Goal: Task Accomplishment & Management: Complete application form

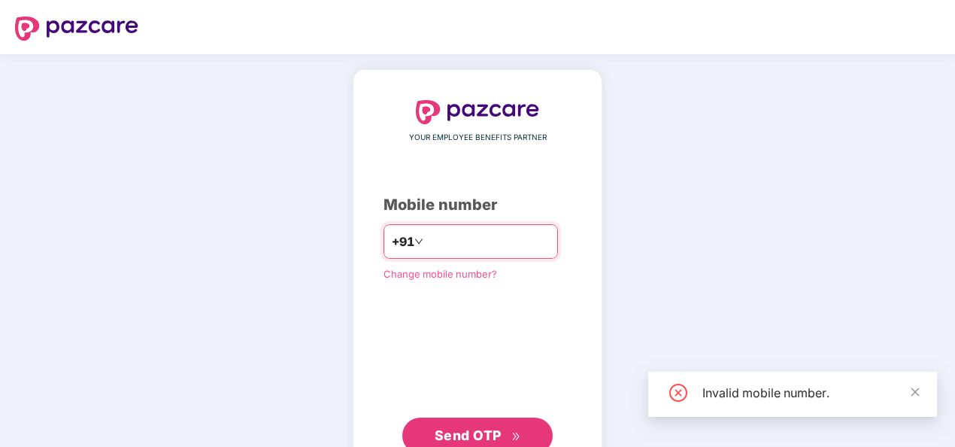
type input "**********"
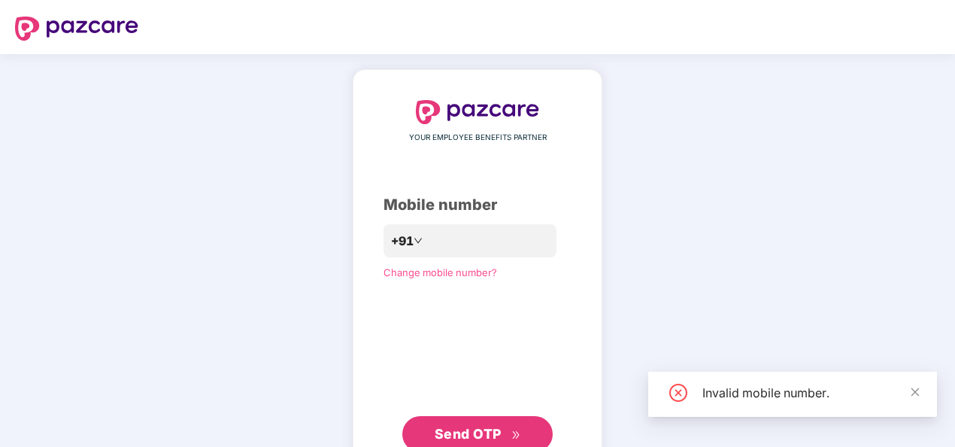
click at [483, 426] on span "Send OTP" at bounding box center [468, 434] width 67 height 16
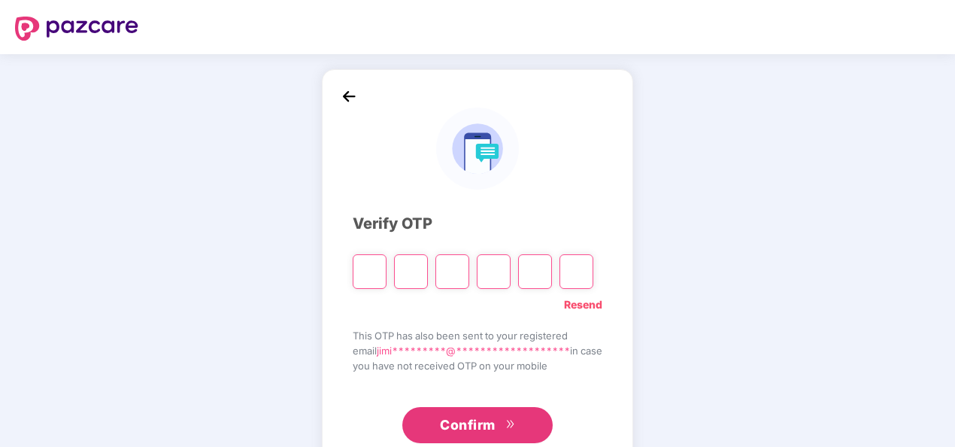
type input "*"
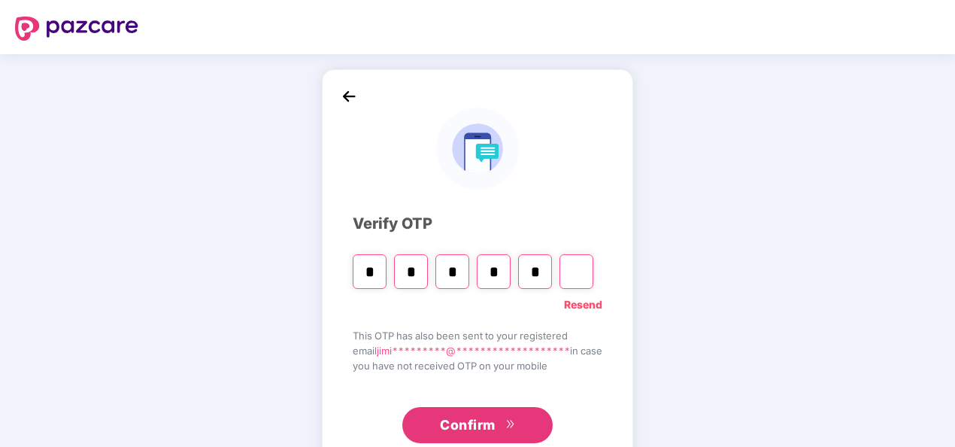
type input "*"
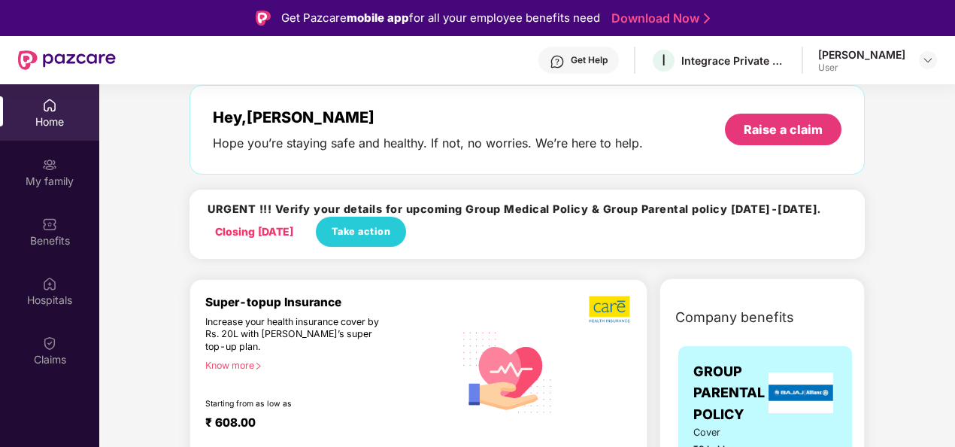
scroll to position [71, 0]
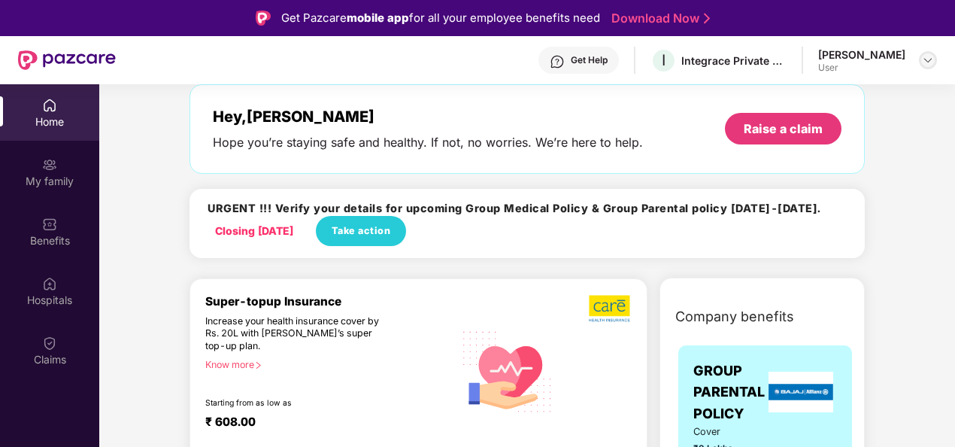
click at [928, 57] on img at bounding box center [928, 60] width 12 height 12
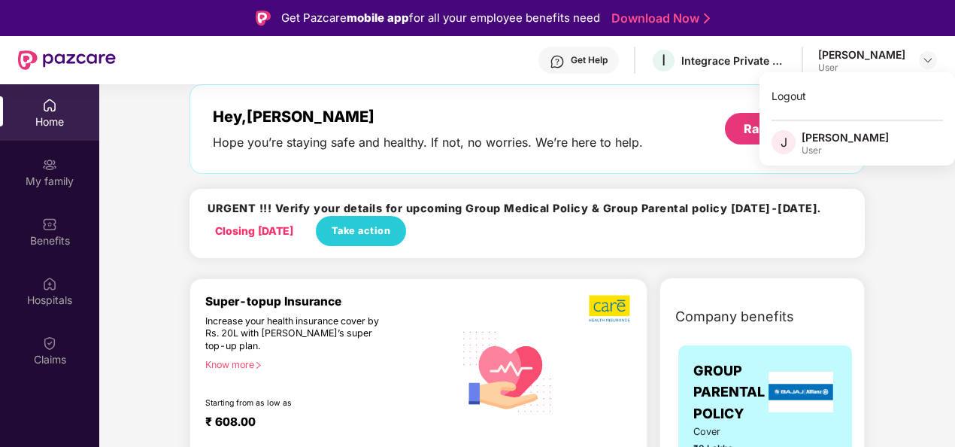
click at [844, 137] on div "[PERSON_NAME]" at bounding box center [844, 137] width 87 height 14
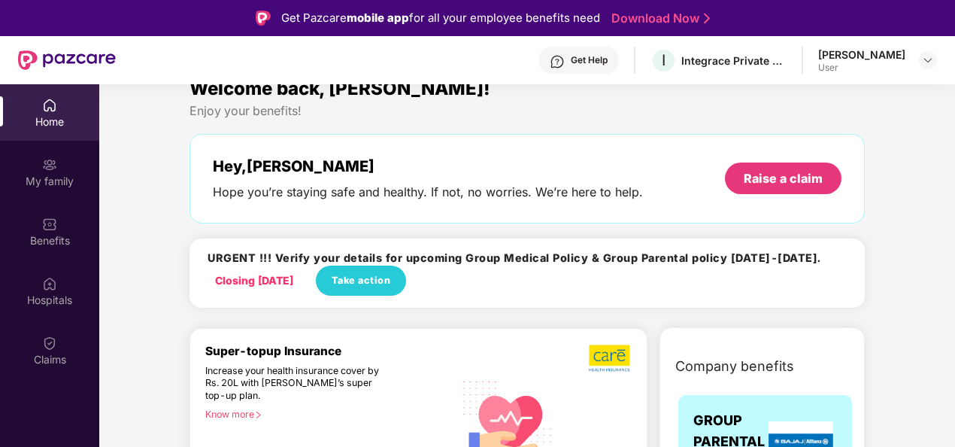
scroll to position [0, 0]
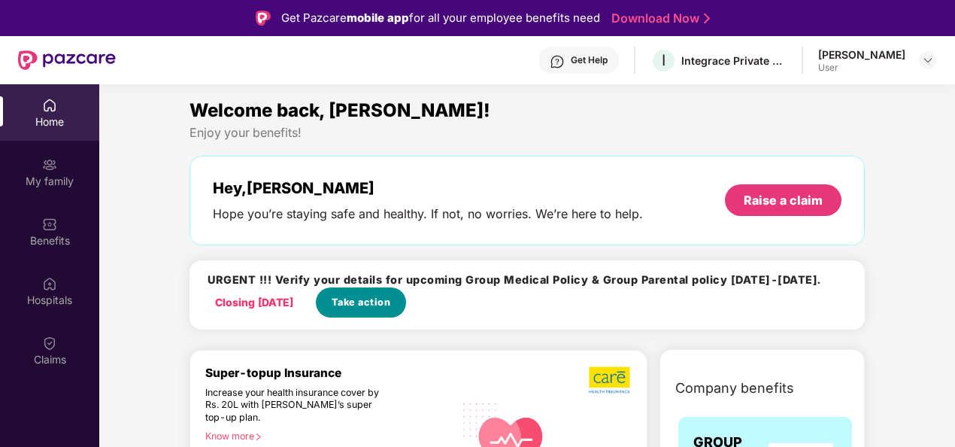
click at [391, 305] on span "Take action" at bounding box center [361, 302] width 59 height 15
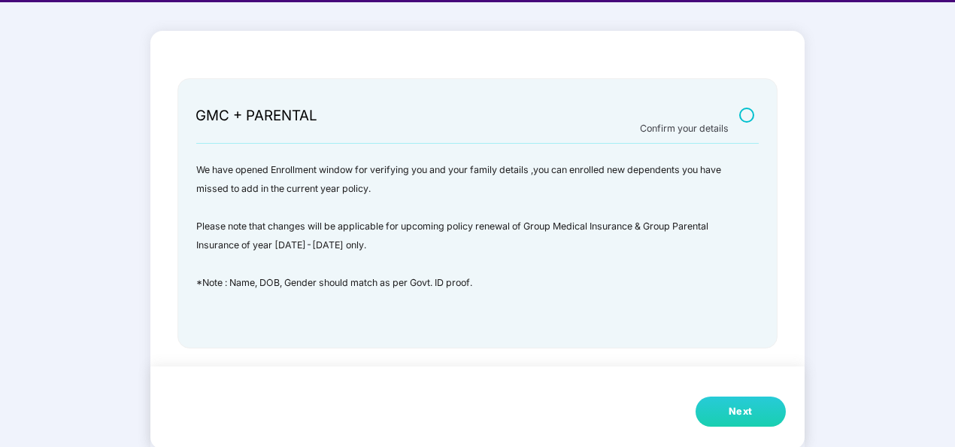
scroll to position [36, 0]
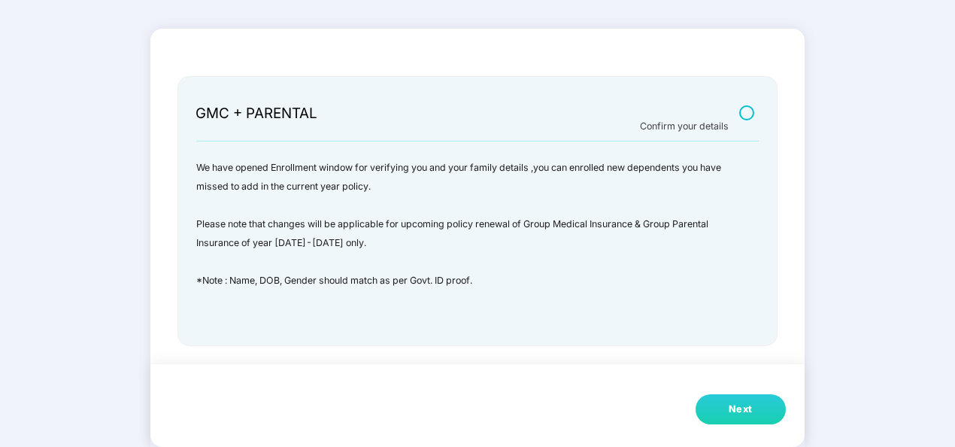
click at [716, 398] on button "Next" at bounding box center [740, 409] width 90 height 30
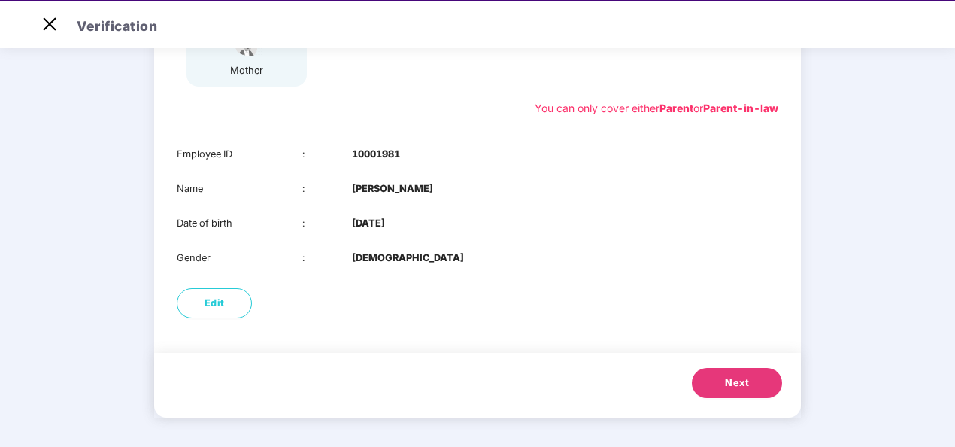
scroll to position [36, 0]
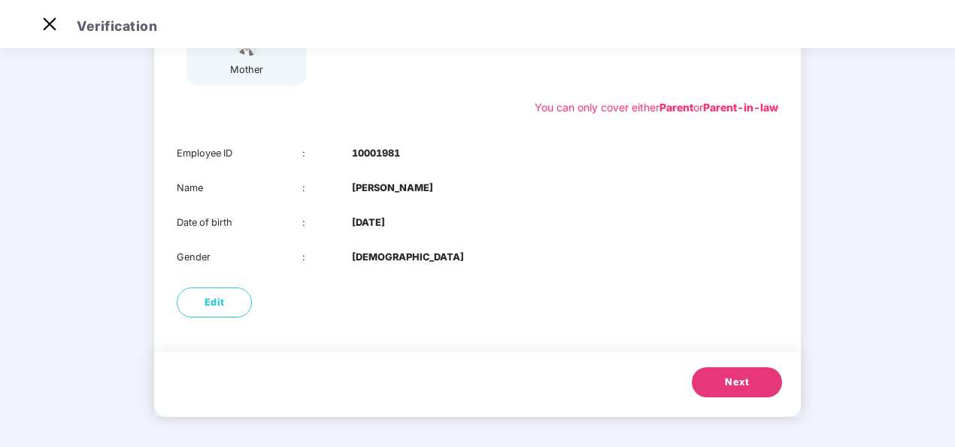
click at [713, 386] on button "Next" at bounding box center [737, 382] width 90 height 30
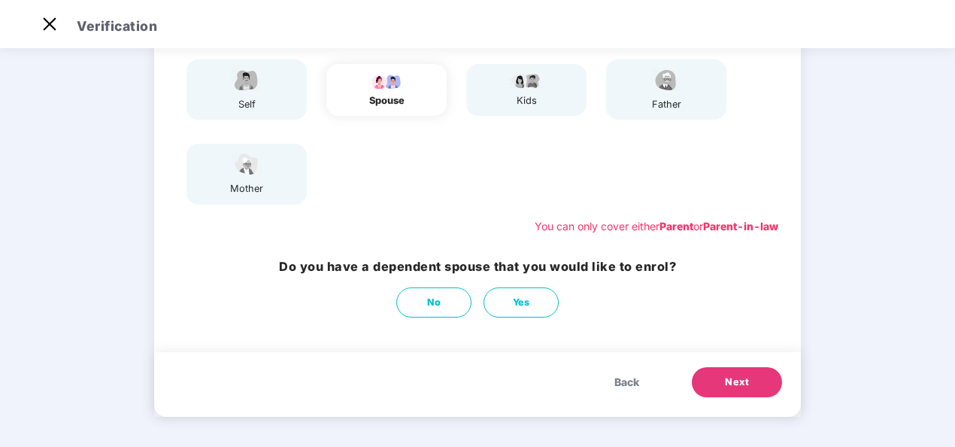
scroll to position [152, 0]
click at [732, 388] on span "Next" at bounding box center [737, 381] width 24 height 15
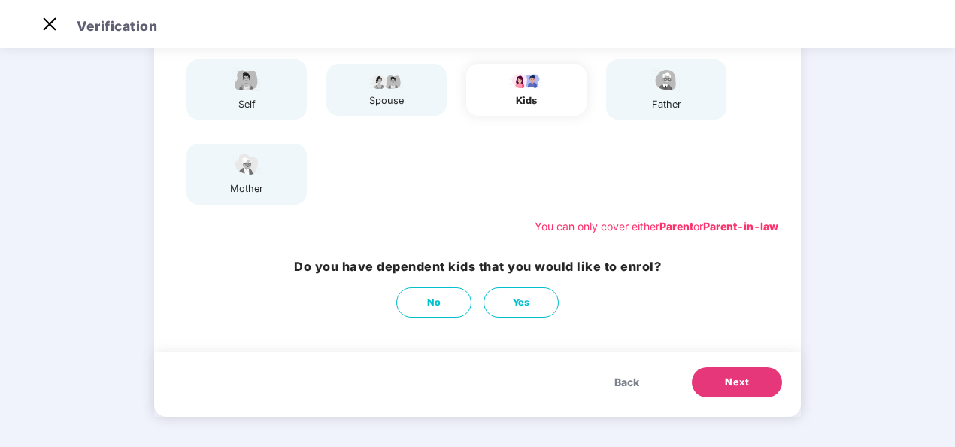
click at [732, 388] on span "Next" at bounding box center [737, 381] width 24 height 15
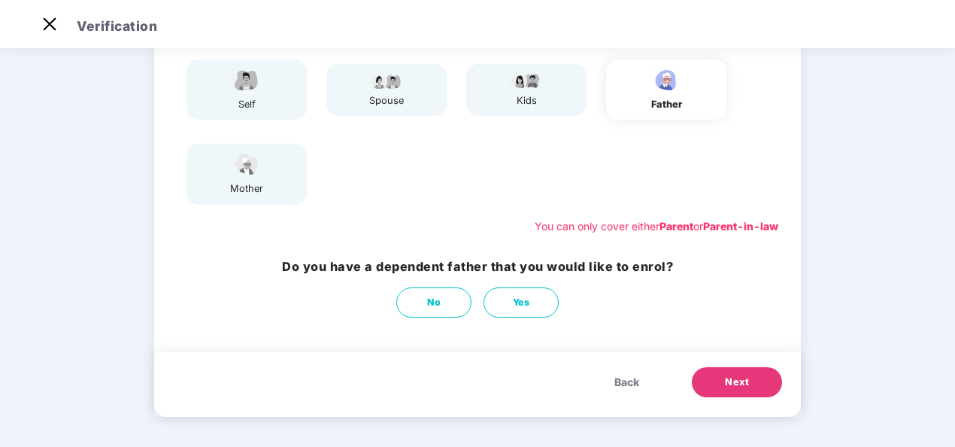
click at [732, 388] on span "Next" at bounding box center [737, 381] width 24 height 15
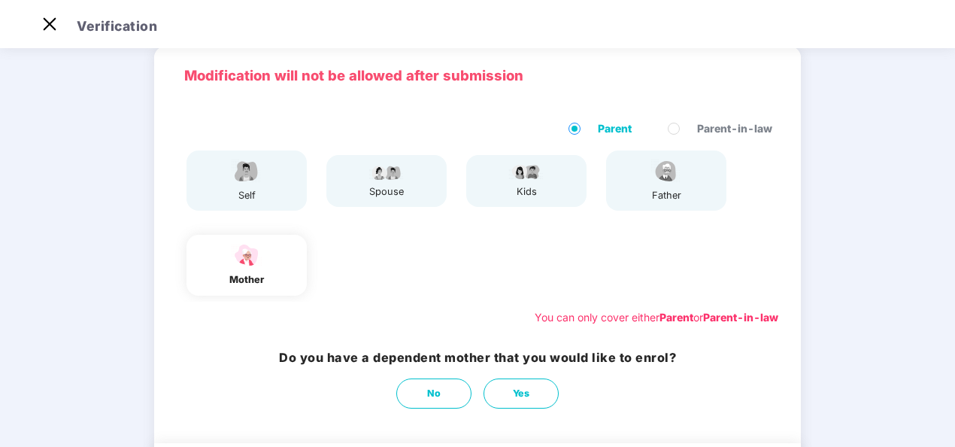
scroll to position [0, 0]
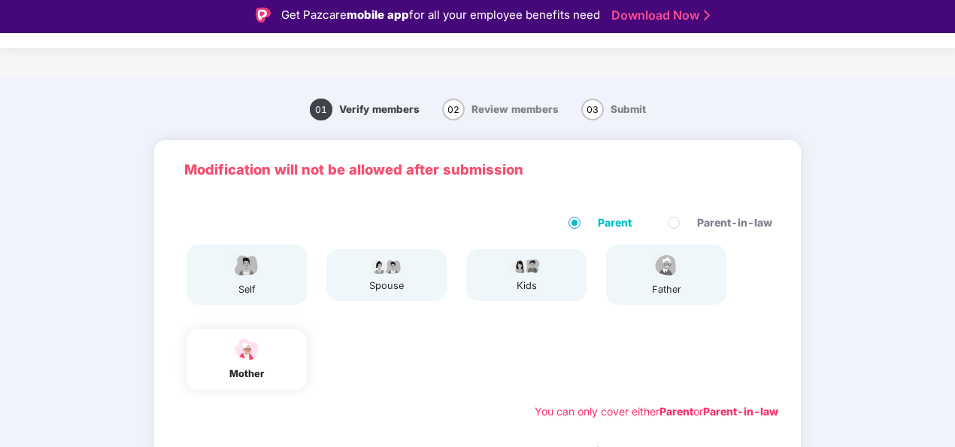
click at [290, 287] on div "self" at bounding box center [246, 274] width 120 height 60
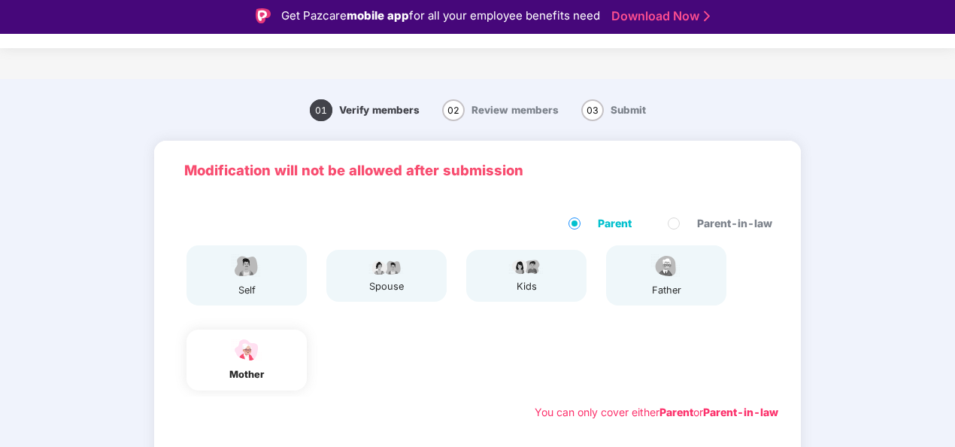
click at [288, 282] on div "self" at bounding box center [246, 275] width 120 height 60
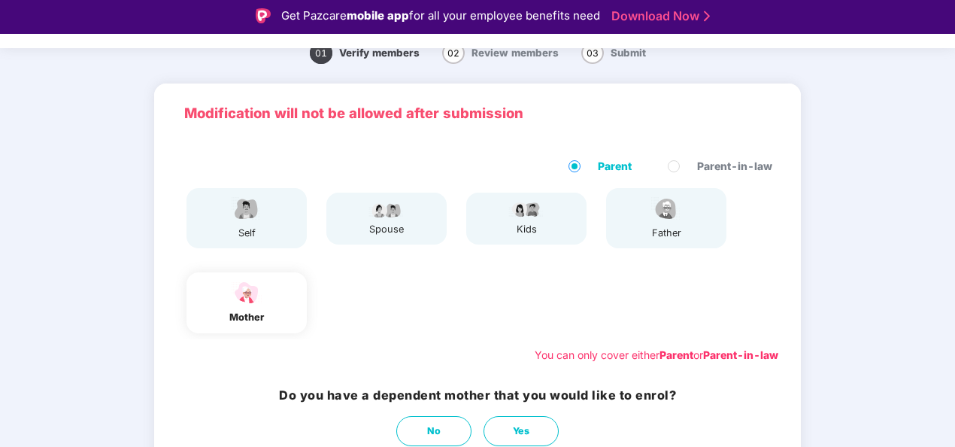
scroll to position [152, 0]
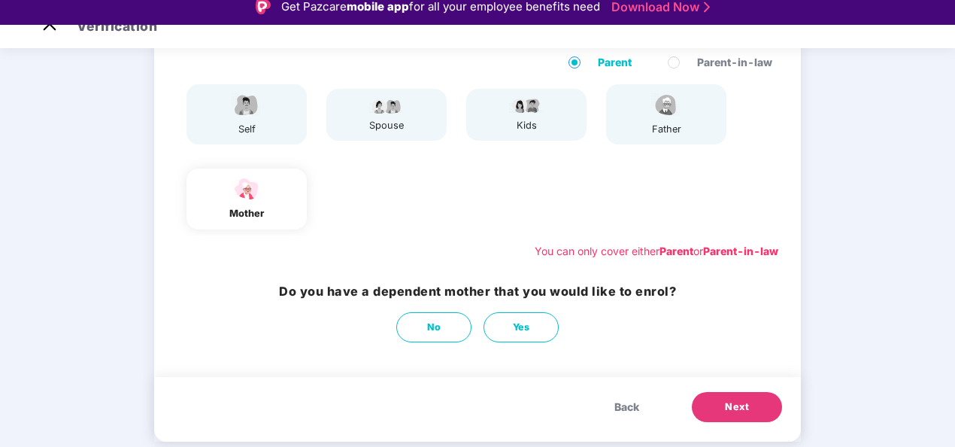
click at [627, 409] on span "Back" at bounding box center [626, 406] width 25 height 17
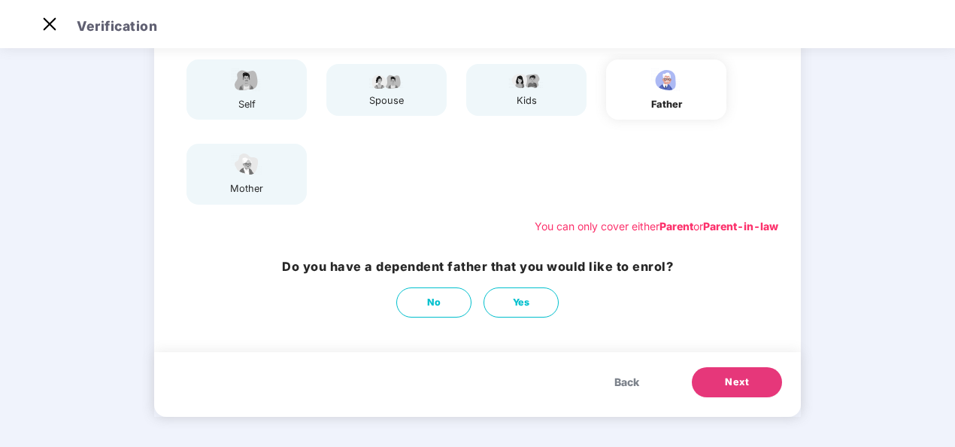
click at [625, 397] on button "Back" at bounding box center [626, 382] width 55 height 30
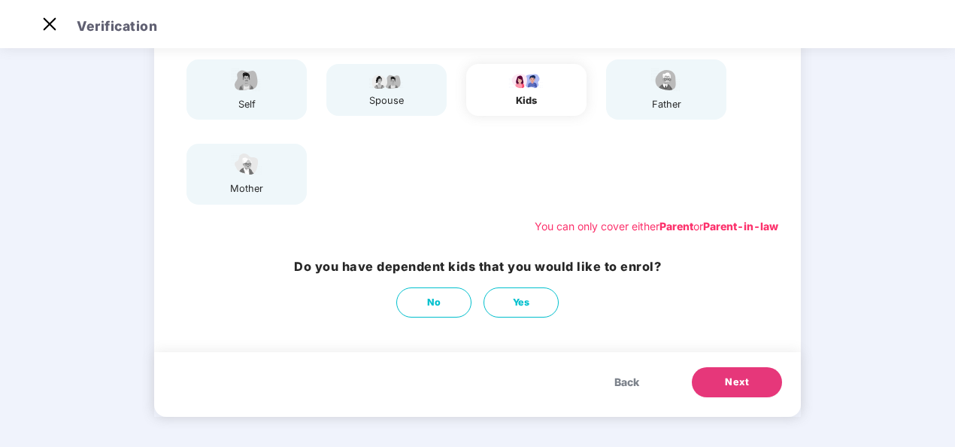
click at [624, 390] on button "Back" at bounding box center [626, 382] width 55 height 30
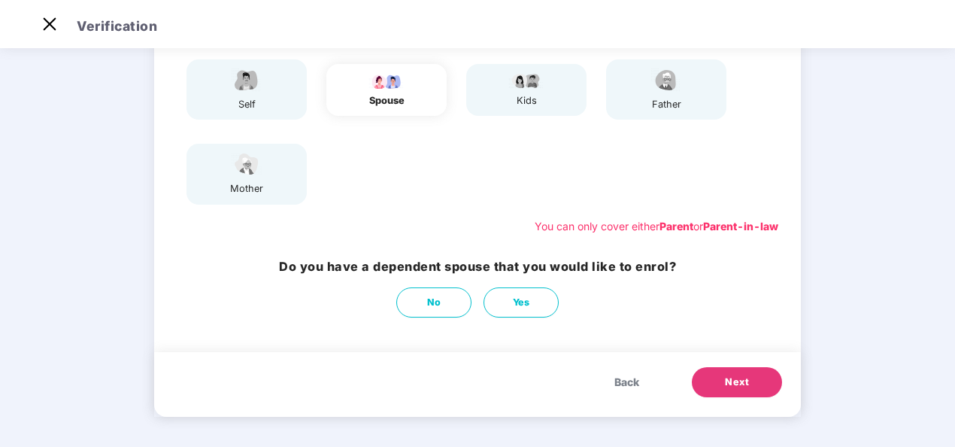
click at [624, 390] on button "Back" at bounding box center [626, 382] width 55 height 30
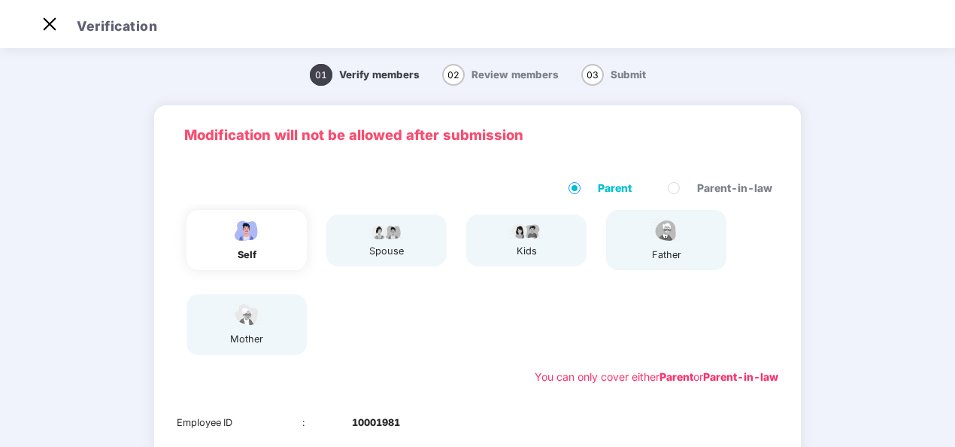
scroll to position [0, 0]
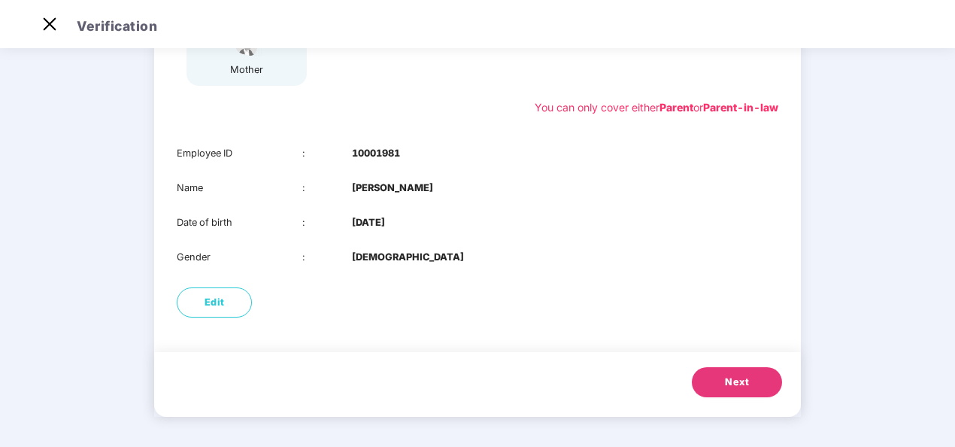
click at [703, 395] on button "Next" at bounding box center [737, 382] width 90 height 30
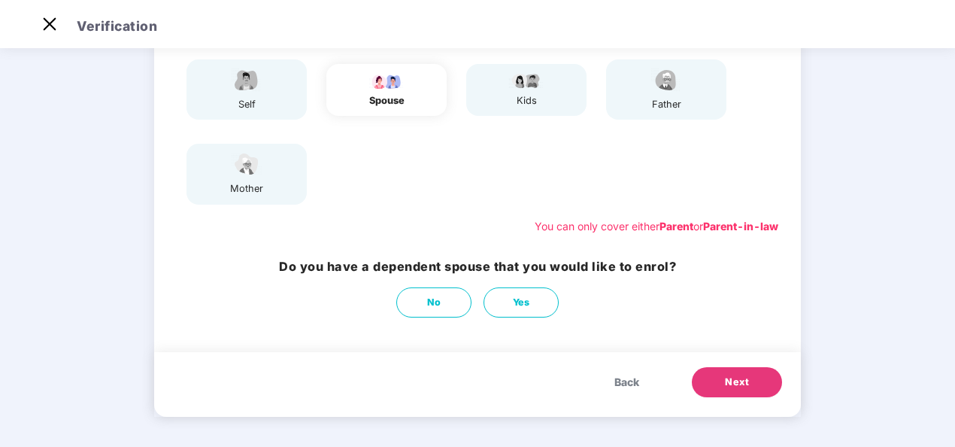
click at [714, 385] on button "Next" at bounding box center [737, 382] width 90 height 30
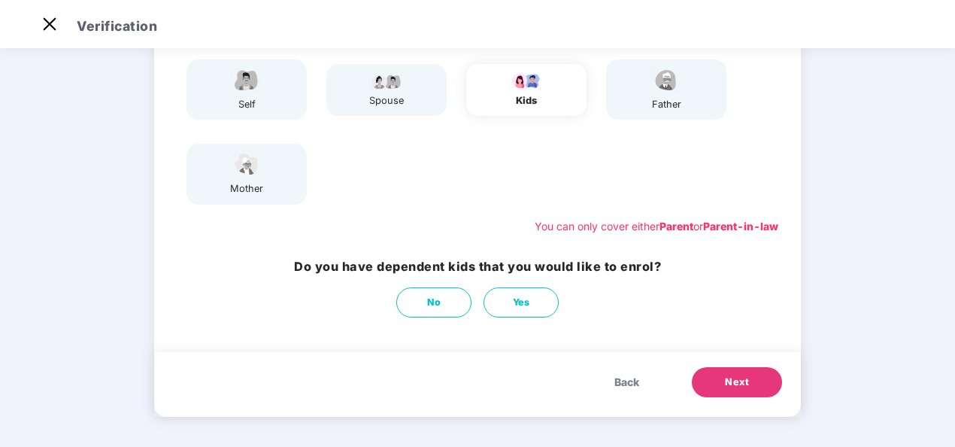
click at [714, 385] on button "Next" at bounding box center [737, 382] width 90 height 30
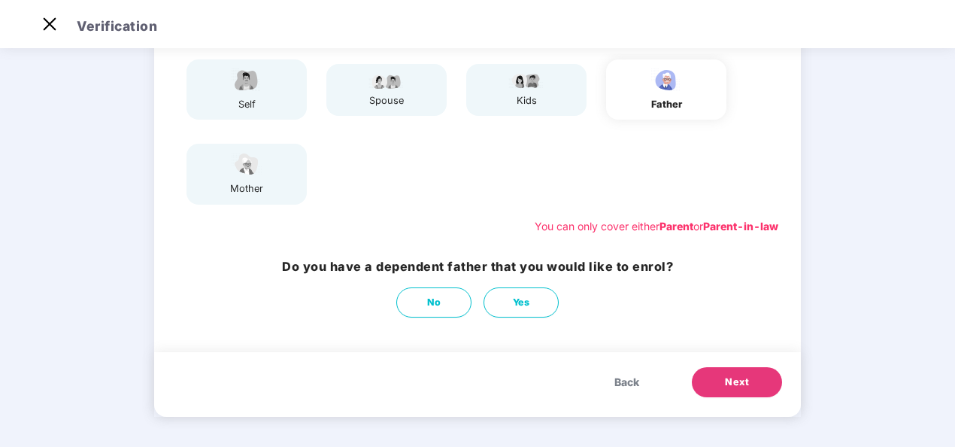
click at [714, 385] on button "Next" at bounding box center [737, 382] width 90 height 30
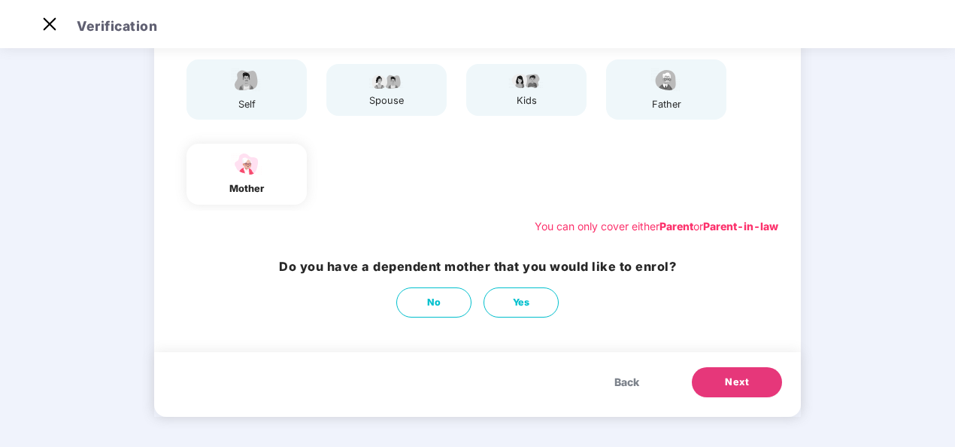
click at [714, 385] on button "Next" at bounding box center [737, 382] width 90 height 30
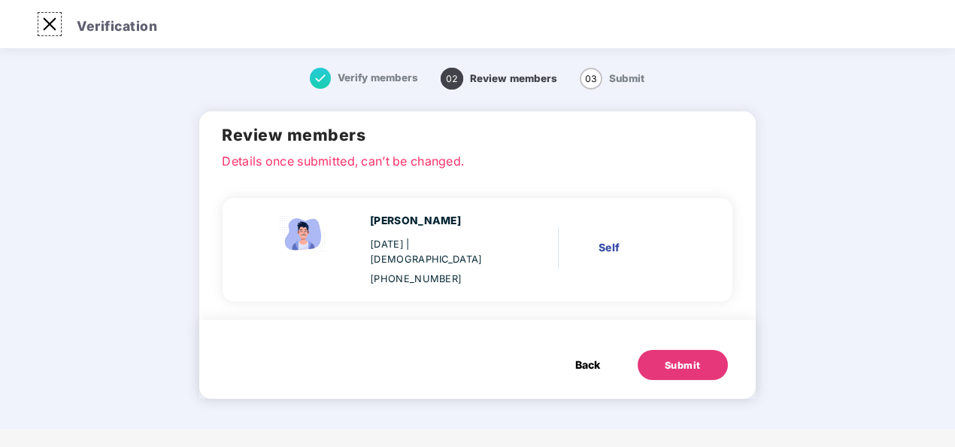
click at [51, 26] on img at bounding box center [50, 24] width 24 height 24
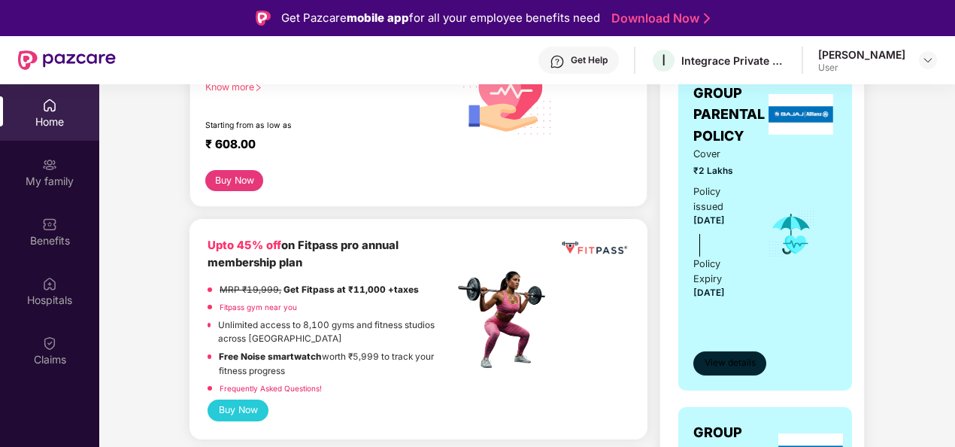
scroll to position [352, 0]
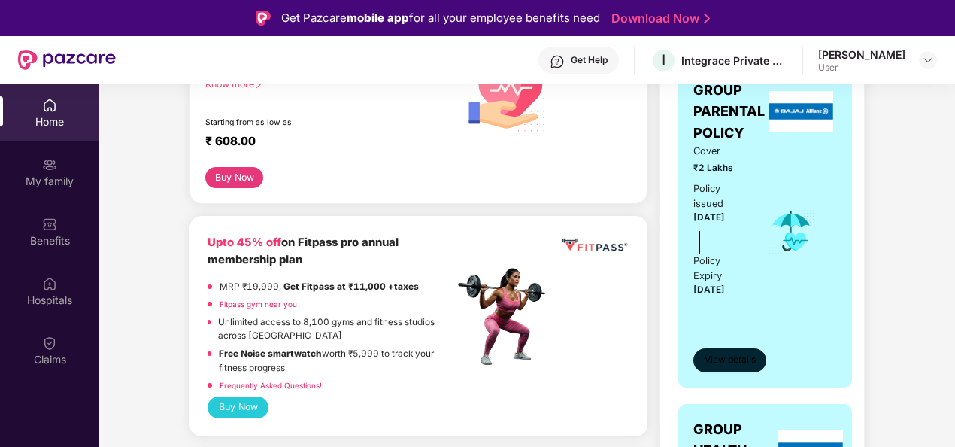
click at [732, 360] on span "View details" at bounding box center [729, 360] width 51 height 14
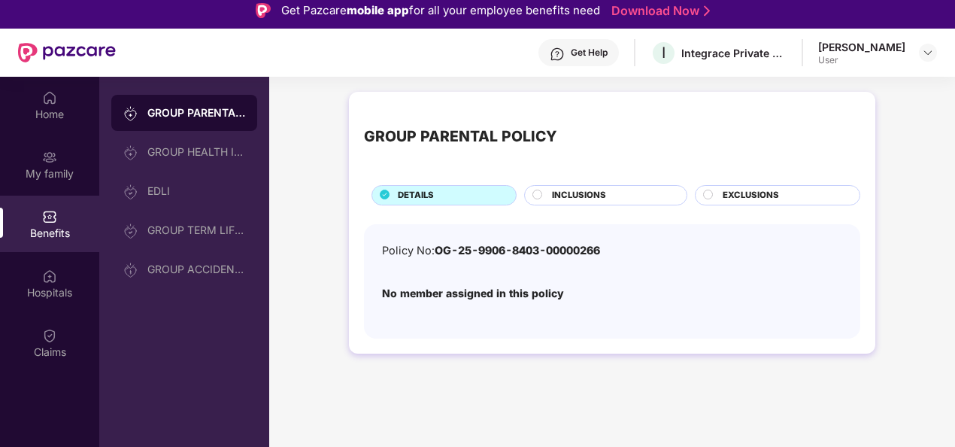
scroll to position [8, 0]
click at [61, 116] on div "Home" at bounding box center [49, 114] width 99 height 15
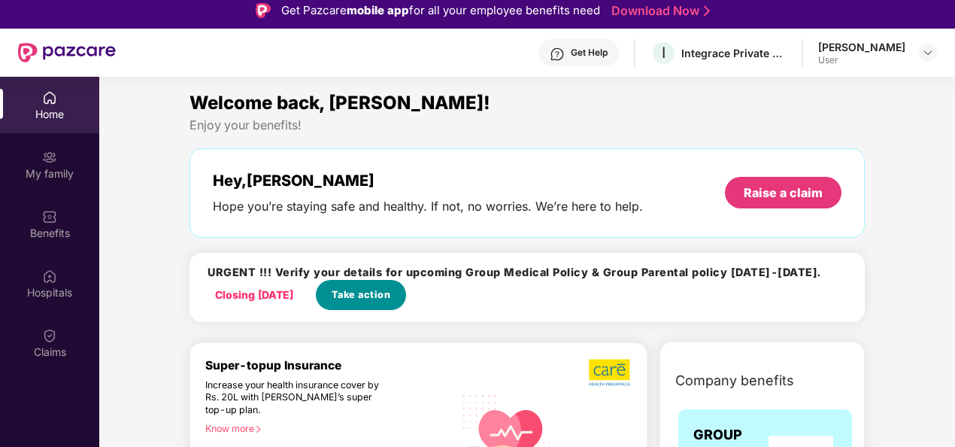
click at [391, 295] on span "Take action" at bounding box center [361, 294] width 59 height 15
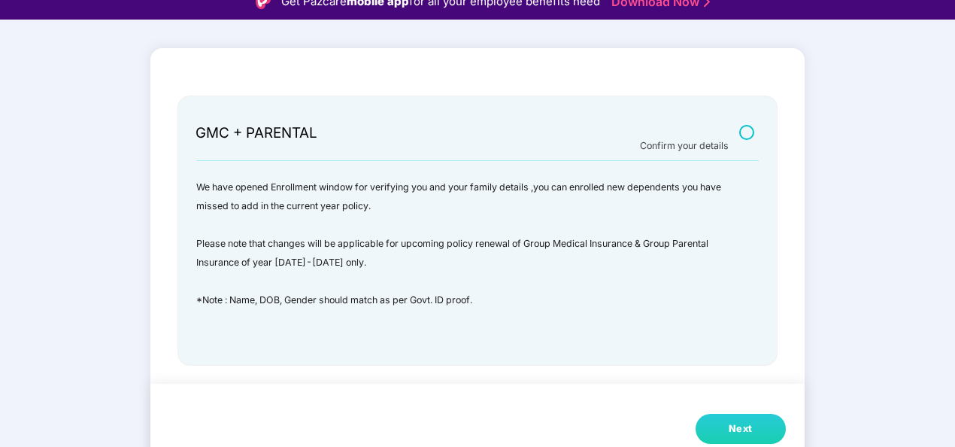
scroll to position [17, 0]
click at [756, 432] on button "Next" at bounding box center [740, 428] width 90 height 30
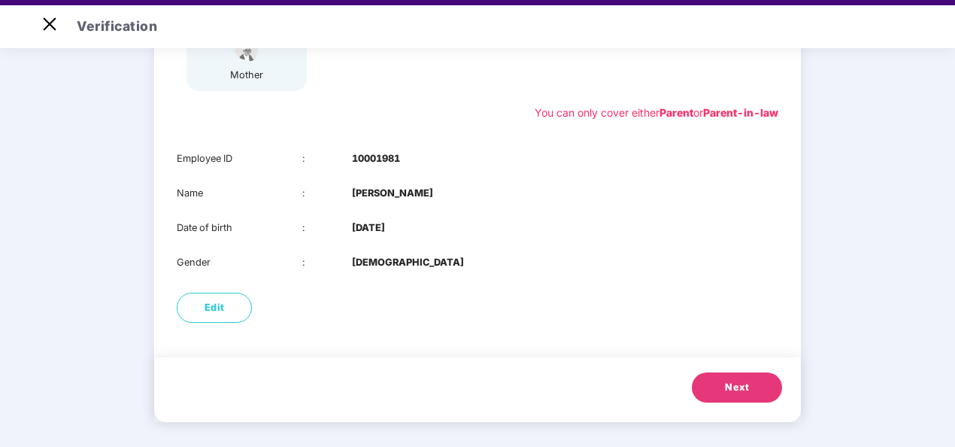
scroll to position [36, 0]
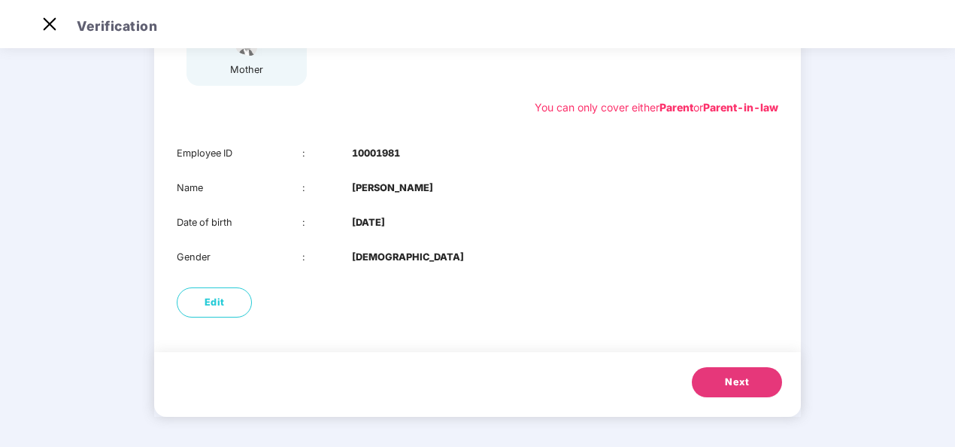
click at [729, 380] on span "Next" at bounding box center [737, 381] width 24 height 15
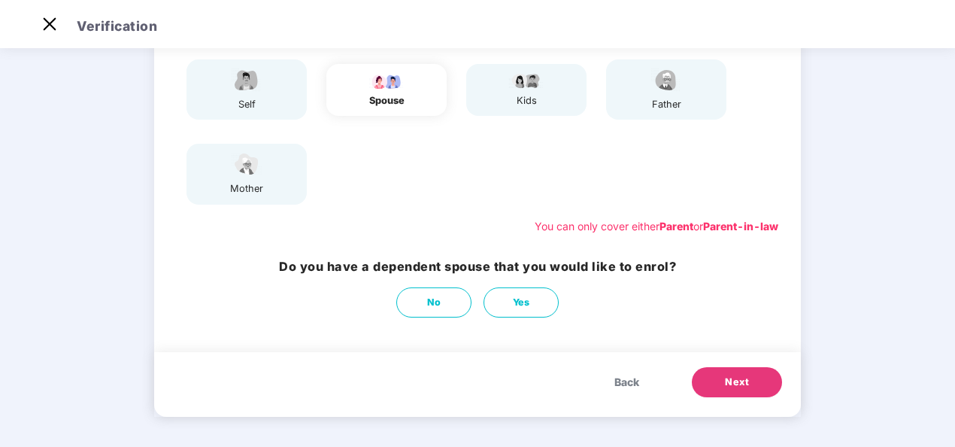
scroll to position [152, 0]
click at [625, 384] on span "Back" at bounding box center [626, 382] width 25 height 17
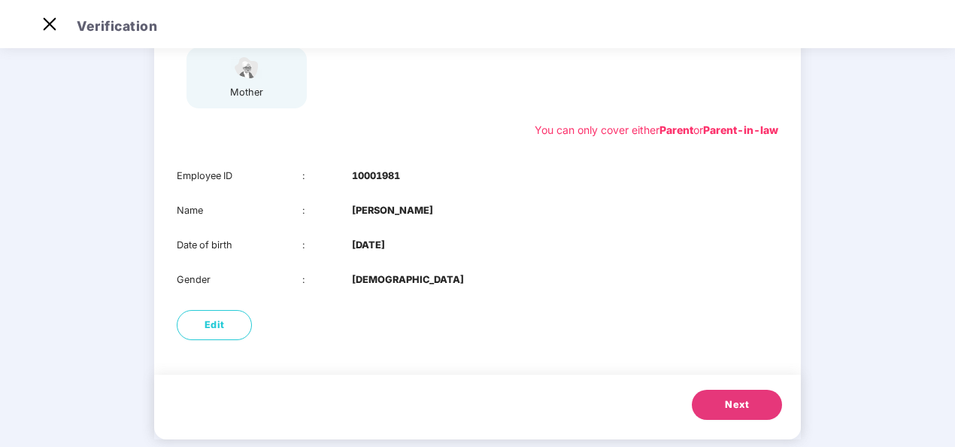
scroll to position [271, 0]
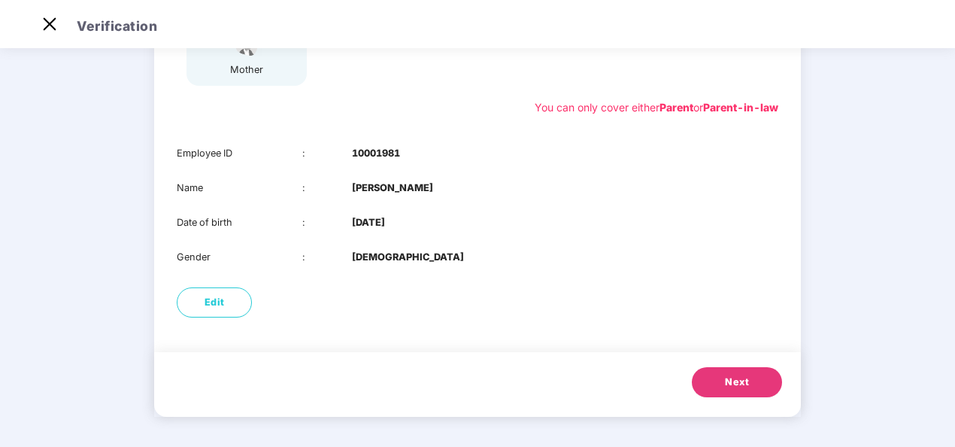
click at [721, 386] on button "Next" at bounding box center [737, 382] width 90 height 30
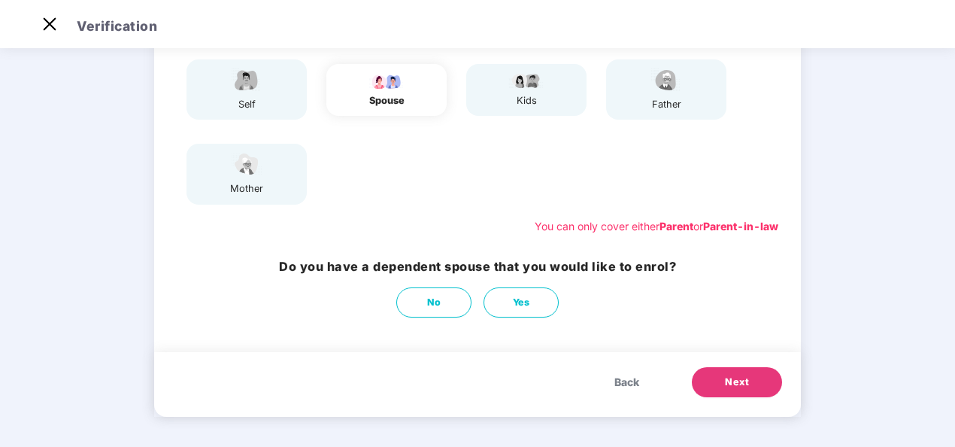
scroll to position [152, 0]
click at [719, 383] on button "Next" at bounding box center [737, 382] width 90 height 30
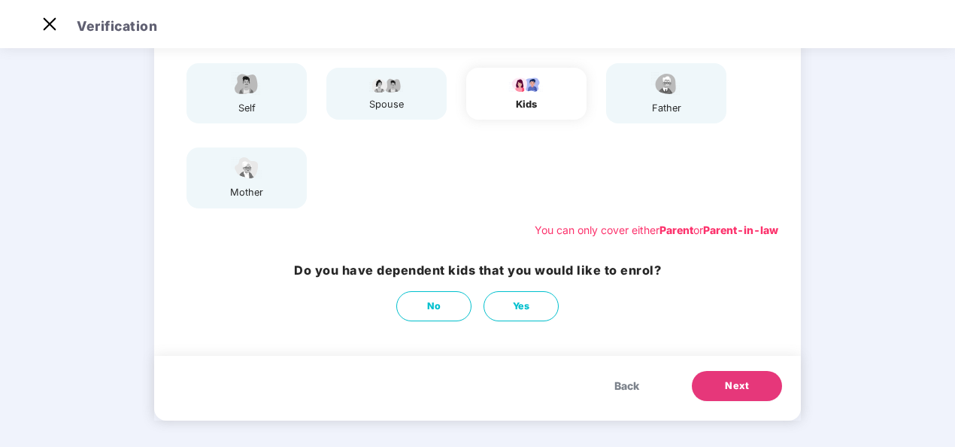
click at [714, 389] on button "Next" at bounding box center [737, 386] width 90 height 30
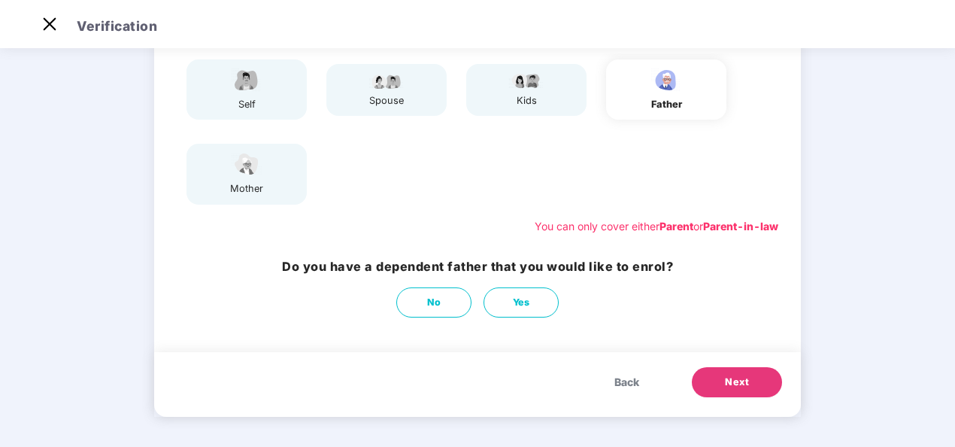
click at [714, 389] on button "Next" at bounding box center [737, 382] width 90 height 30
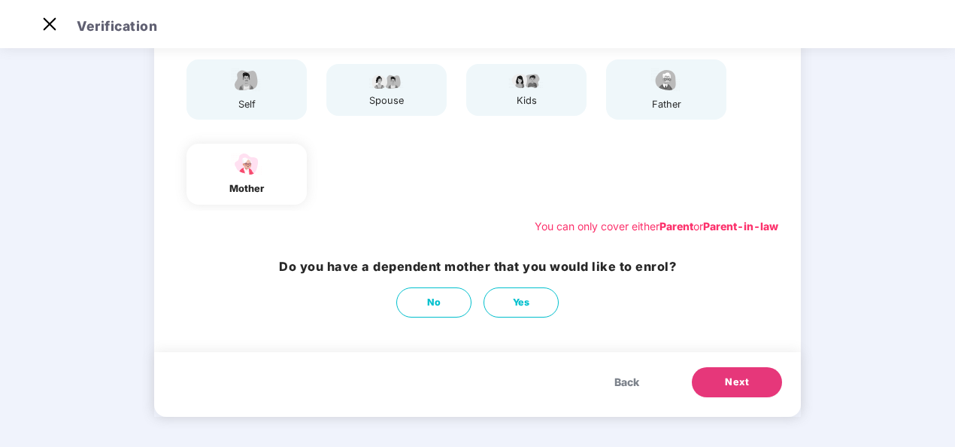
click at [719, 377] on button "Next" at bounding box center [737, 382] width 90 height 30
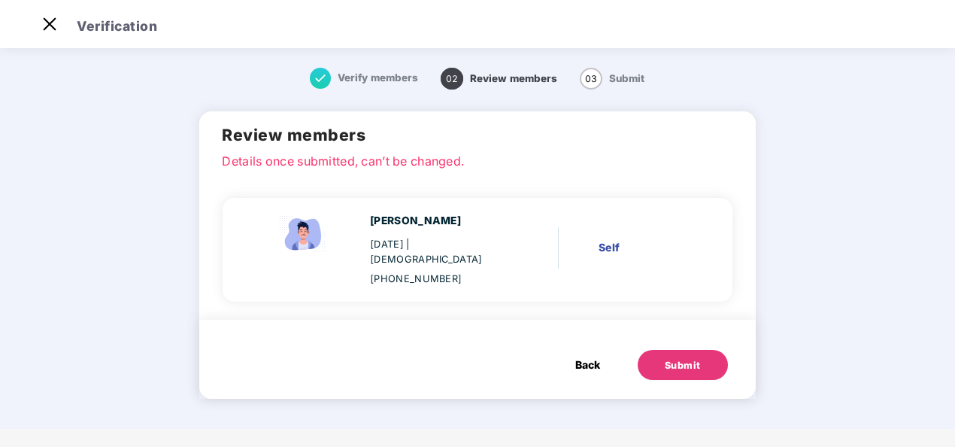
scroll to position [0, 0]
click at [689, 358] on div "Submit" at bounding box center [683, 365] width 36 height 15
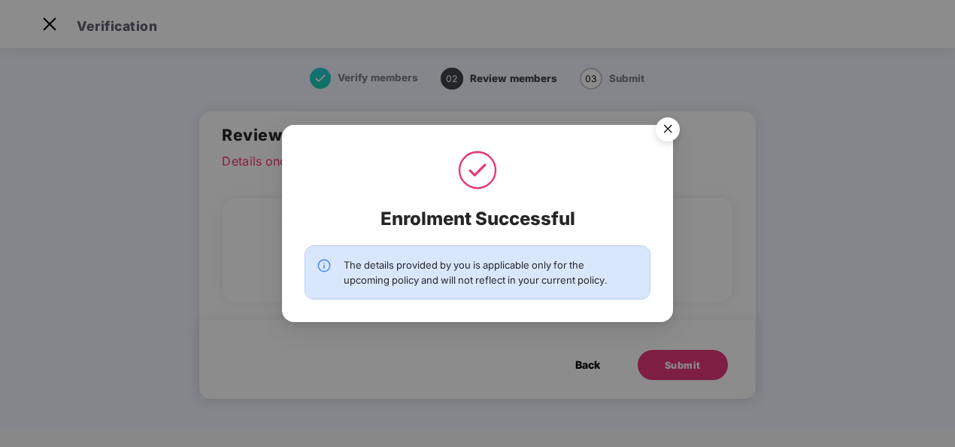
click at [665, 128] on img "Close" at bounding box center [668, 132] width 42 height 42
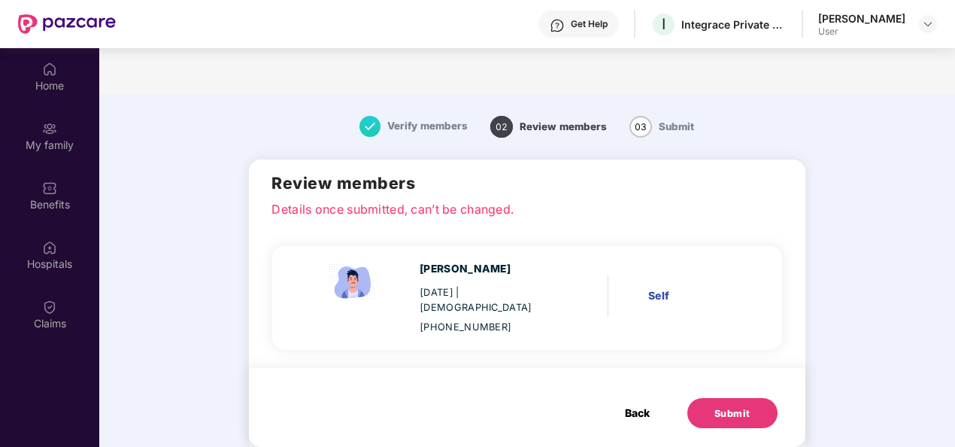
scroll to position [84, 0]
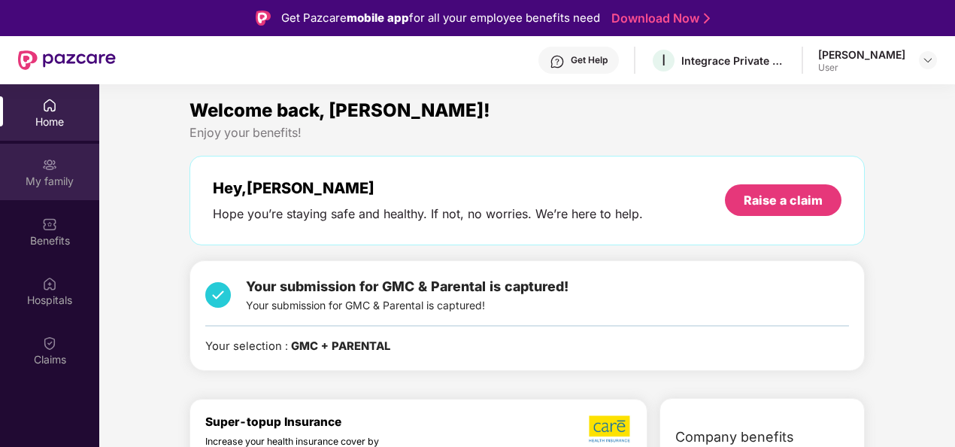
click at [44, 164] on img at bounding box center [49, 164] width 15 height 15
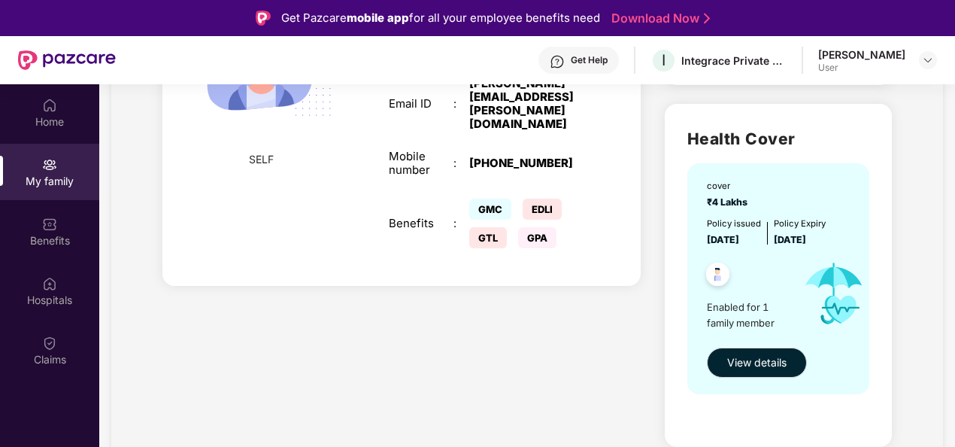
click at [537, 227] on span "GPA" at bounding box center [537, 237] width 38 height 21
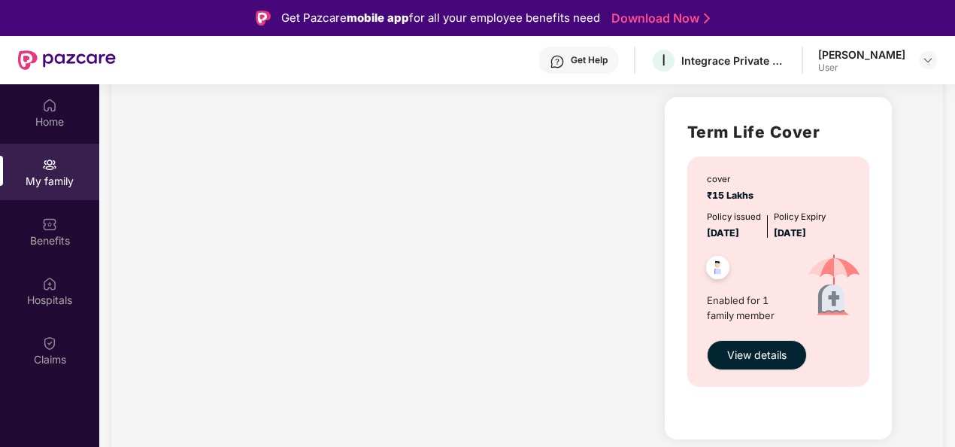
scroll to position [1201, 0]
click at [771, 348] on span "View details" at bounding box center [756, 355] width 59 height 17
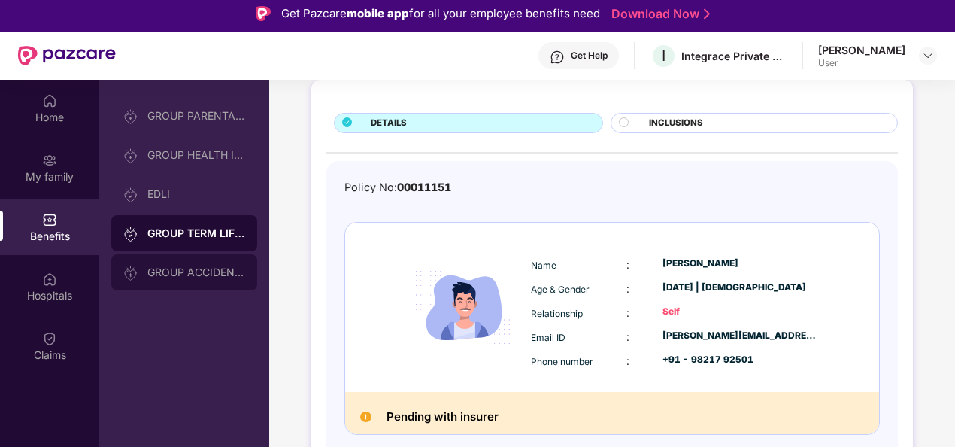
scroll to position [5, 0]
click at [209, 275] on div "GROUP ACCIDENTAL INSURANCE" at bounding box center [196, 272] width 98 height 12
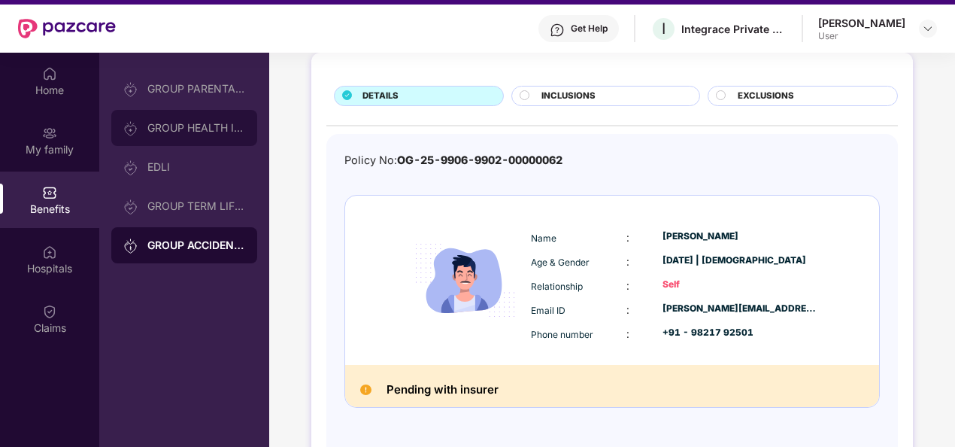
scroll to position [32, 0]
click at [220, 135] on div "GROUP HEALTH INSURANCE" at bounding box center [184, 128] width 146 height 36
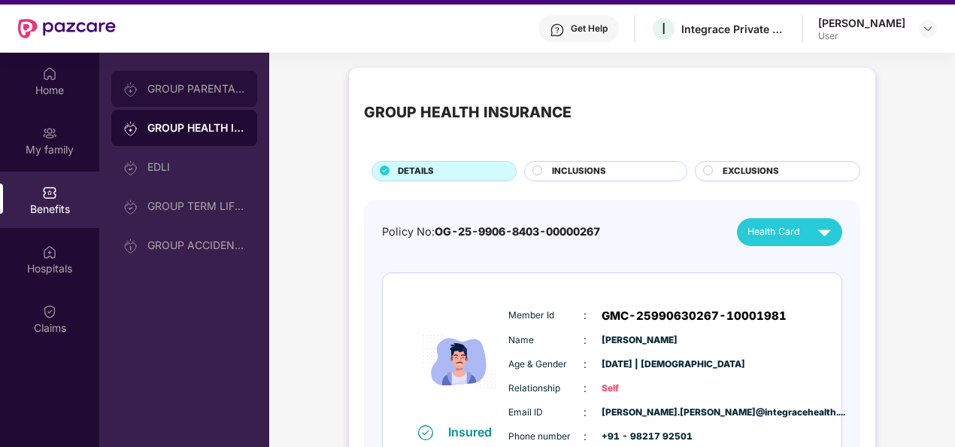
click at [224, 88] on div "GROUP PARENTAL POLICY" at bounding box center [196, 89] width 98 height 12
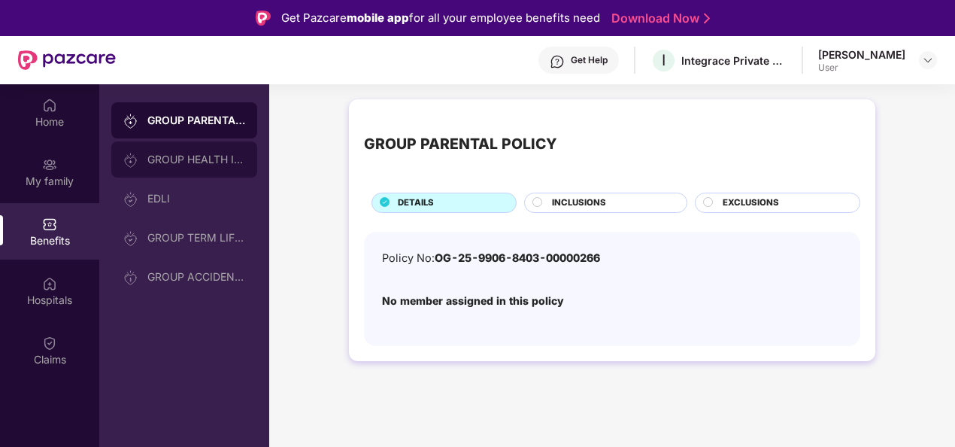
click at [184, 159] on div "GROUP HEALTH INSURANCE" at bounding box center [196, 159] width 98 height 12
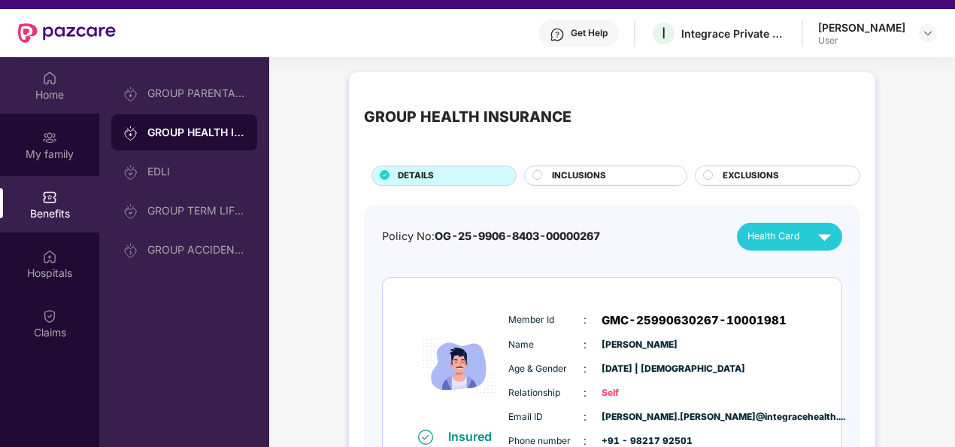
click at [53, 35] on div at bounding box center [67, 33] width 98 height 48
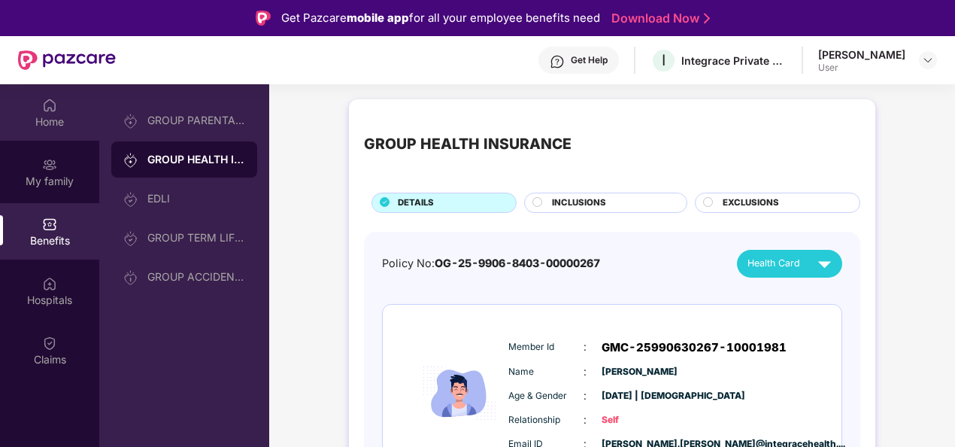
click at [45, 124] on div "Home" at bounding box center [49, 121] width 99 height 15
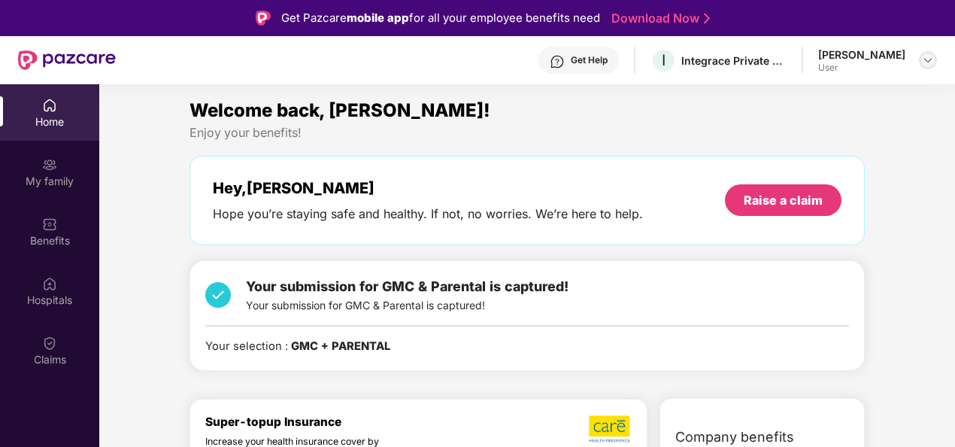
click at [925, 64] on img at bounding box center [928, 60] width 12 height 12
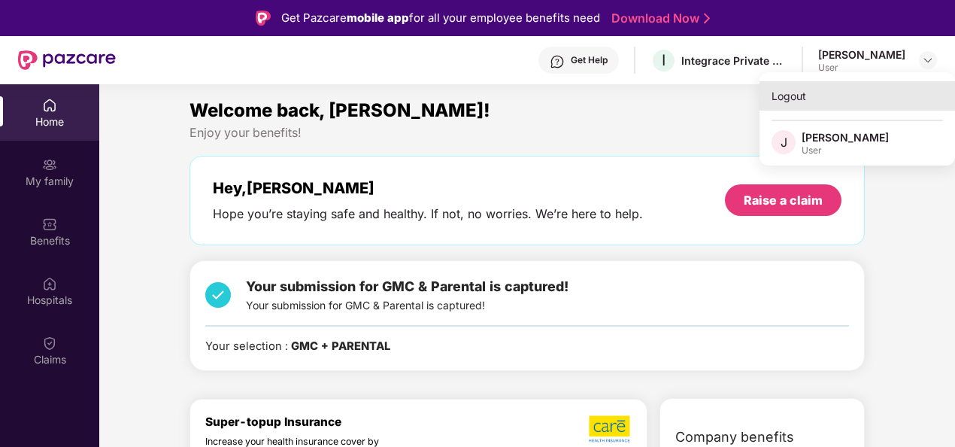
click at [824, 104] on div "Logout" at bounding box center [856, 95] width 195 height 29
